Goal: Navigation & Orientation: Find specific page/section

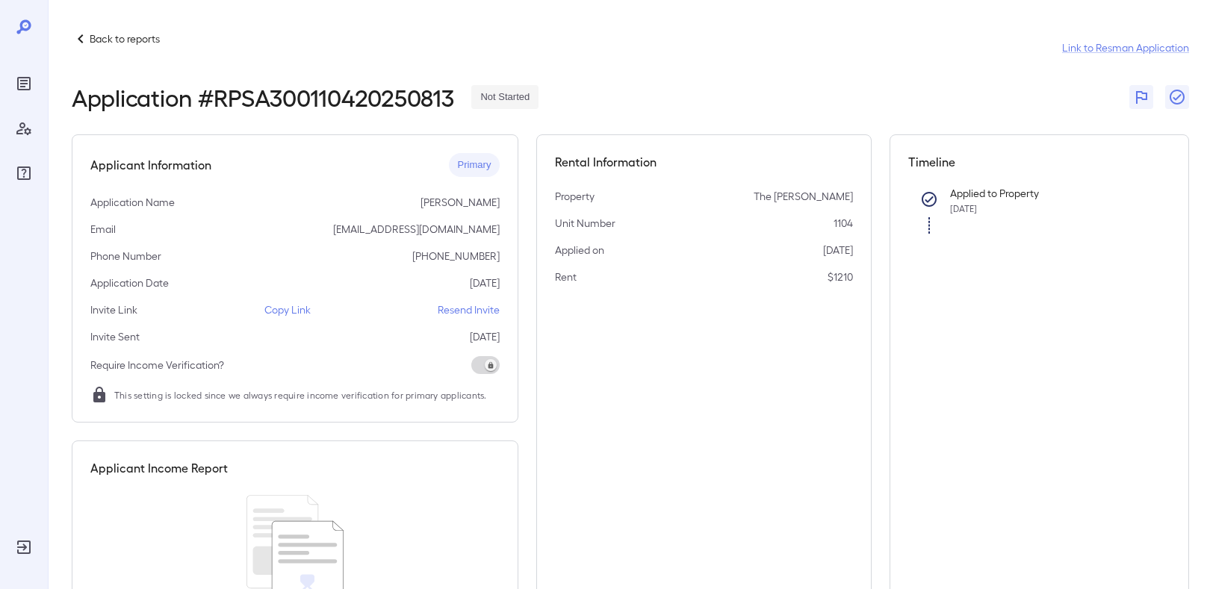
click at [139, 39] on p "Back to reports" at bounding box center [125, 38] width 70 height 15
